Goal: Navigation & Orientation: Understand site structure

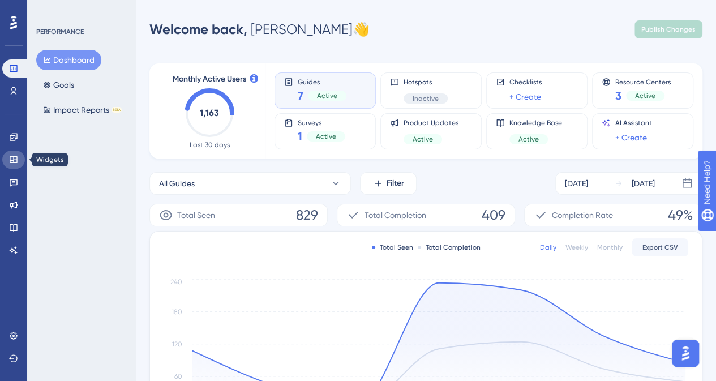
click at [12, 164] on icon at bounding box center [13, 159] width 9 height 9
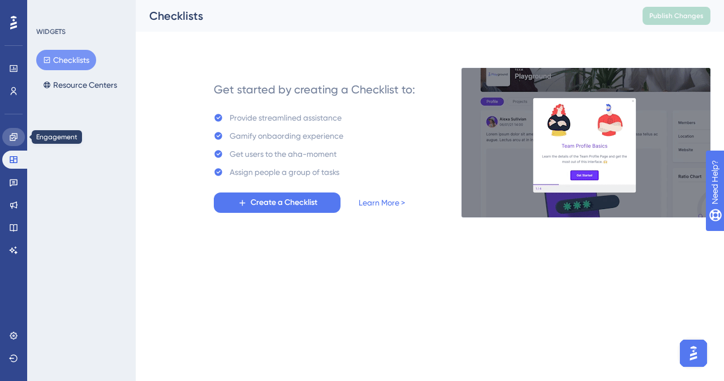
click at [14, 143] on link at bounding box center [13, 137] width 23 height 18
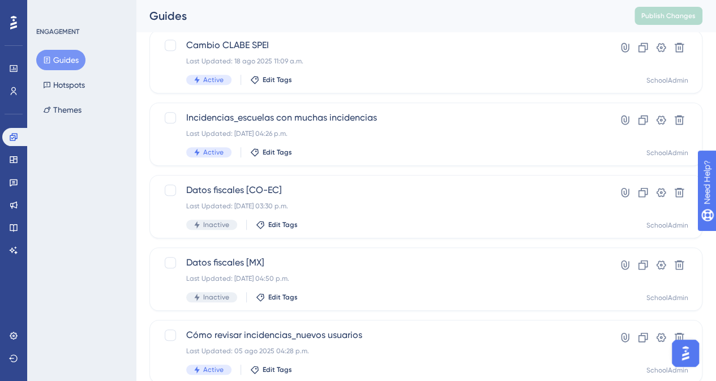
scroll to position [340, 0]
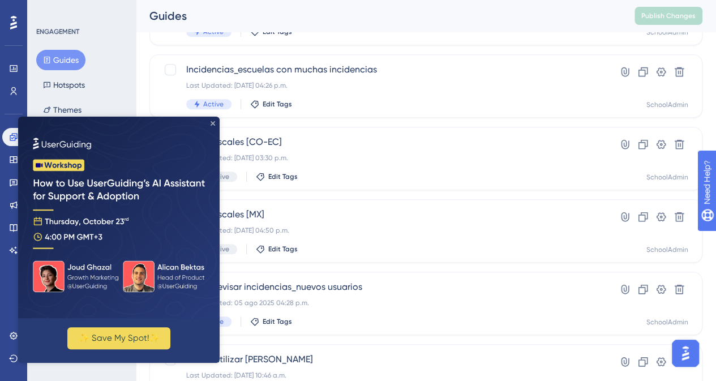
click at [213, 122] on icon "Close Preview" at bounding box center [213, 123] width 5 height 5
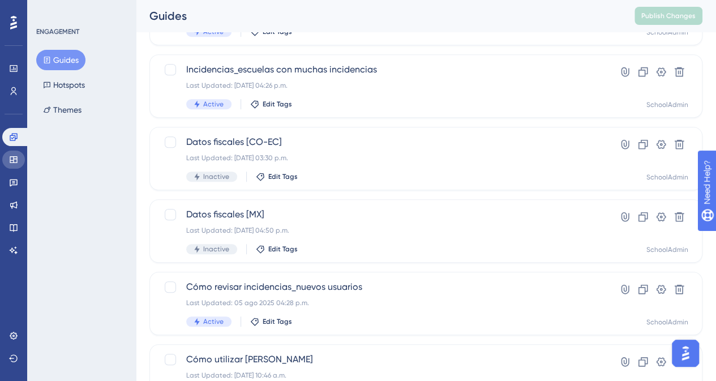
click at [13, 168] on link at bounding box center [13, 160] width 23 height 18
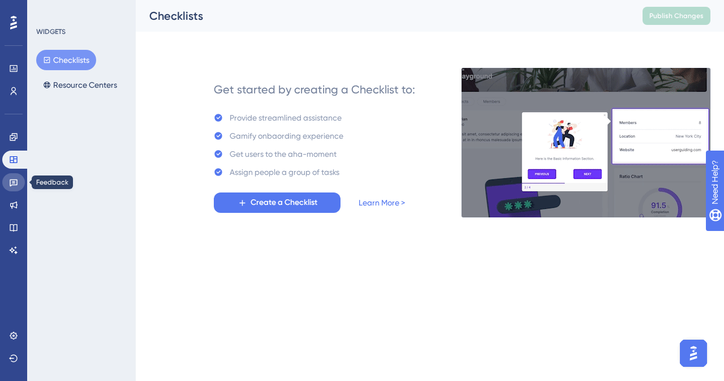
click at [14, 183] on icon at bounding box center [13, 182] width 9 height 9
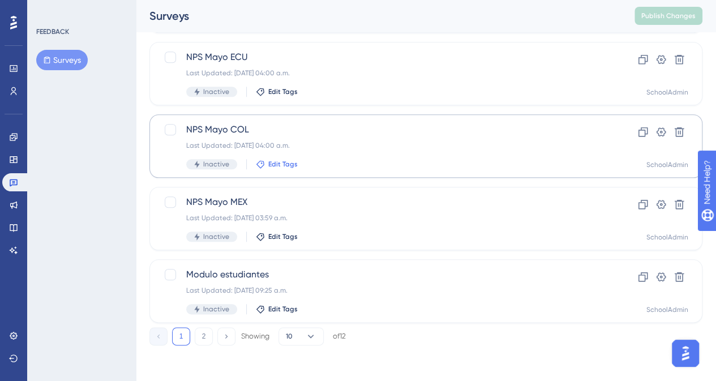
scroll to position [157, 0]
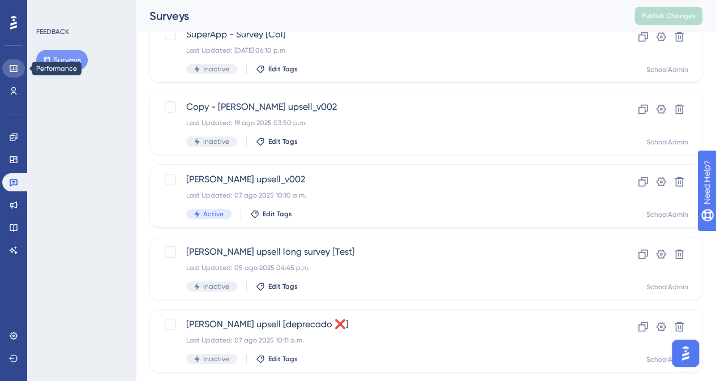
click at [11, 71] on icon at bounding box center [13, 68] width 7 height 7
